Goal: Book appointment/travel/reservation

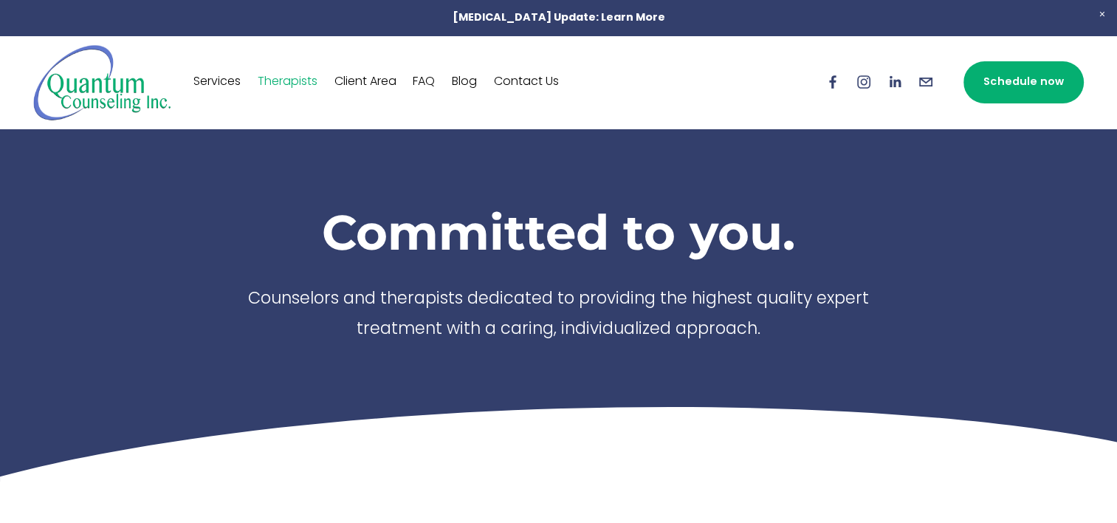
click at [1033, 79] on link "Schedule now" at bounding box center [1023, 82] width 120 height 42
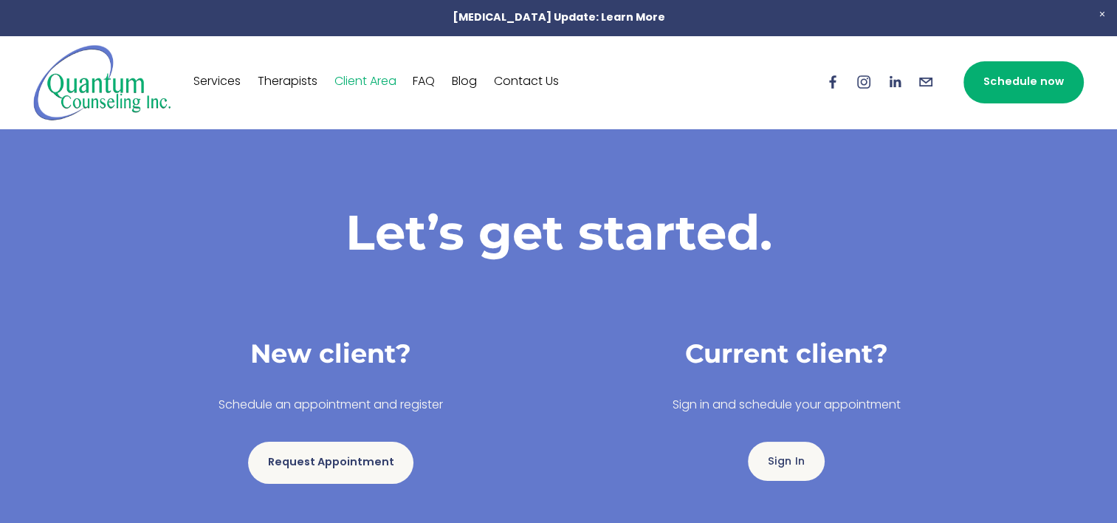
click at [354, 459] on link "Request Appointment" at bounding box center [330, 462] width 165 height 42
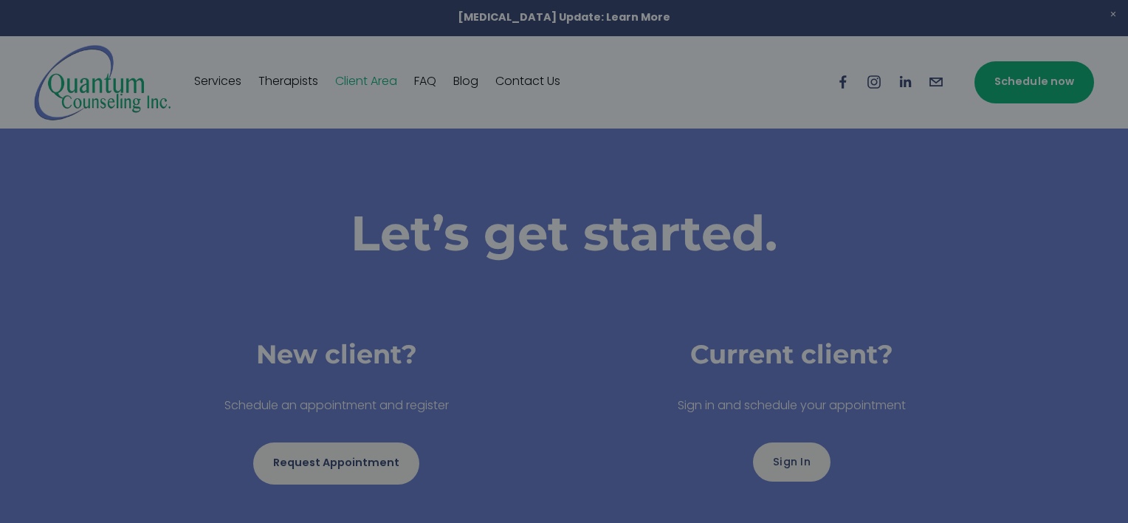
click at [1033, 308] on div at bounding box center [564, 261] width 1128 height 523
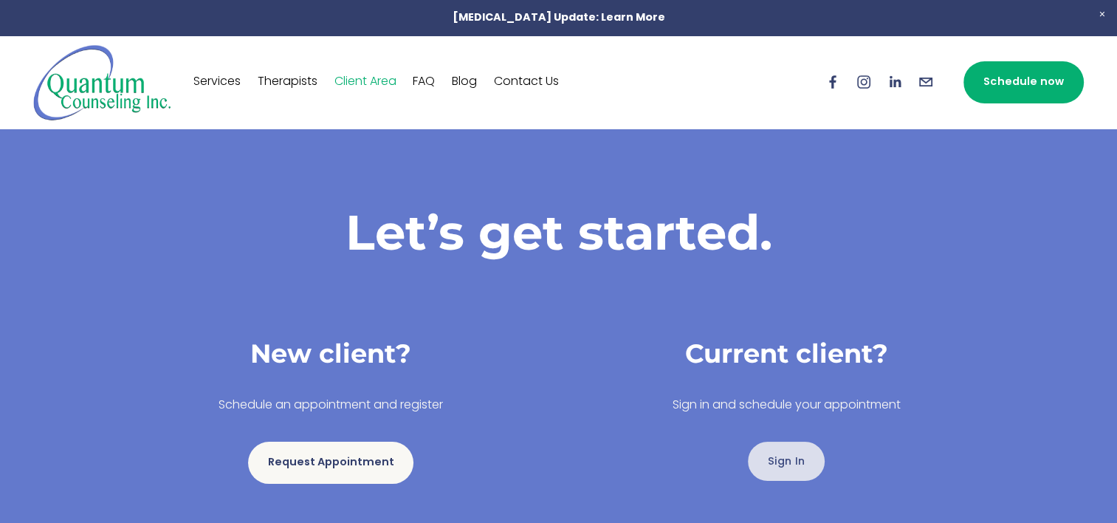
click at [783, 452] on link "Sign In" at bounding box center [786, 460] width 77 height 39
